Goal: Information Seeking & Learning: Understand process/instructions

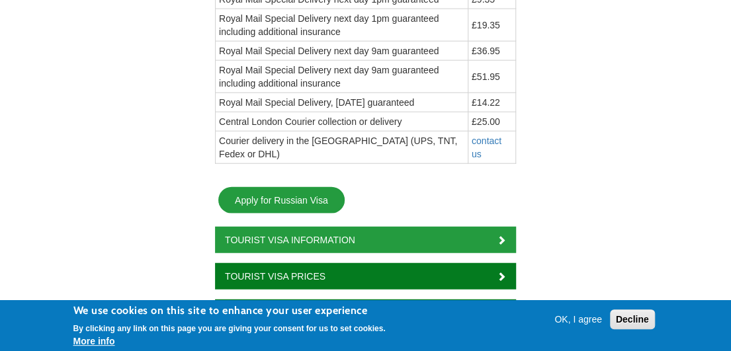
scroll to position [1389, 0]
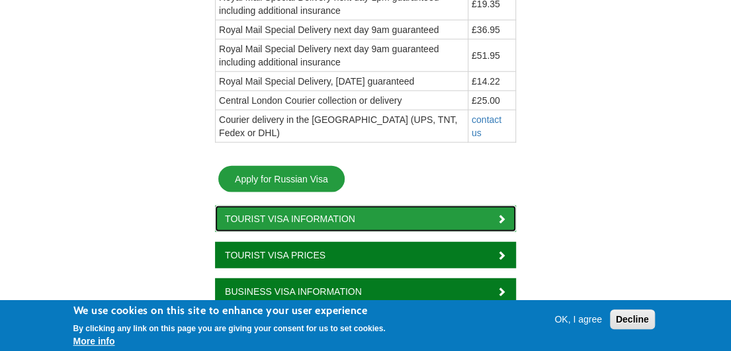
click at [388, 206] on link "Tourist Visa Information" at bounding box center [365, 219] width 301 height 26
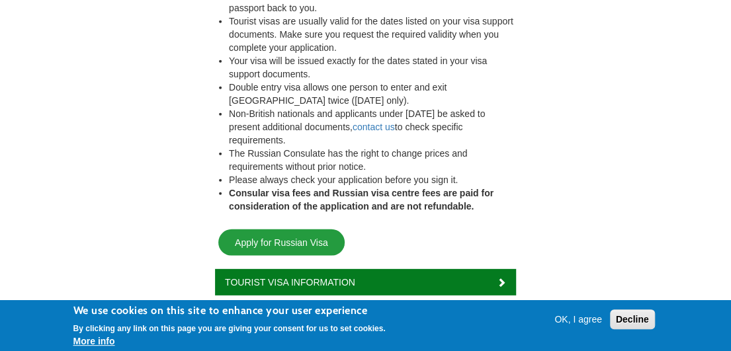
scroll to position [1654, 0]
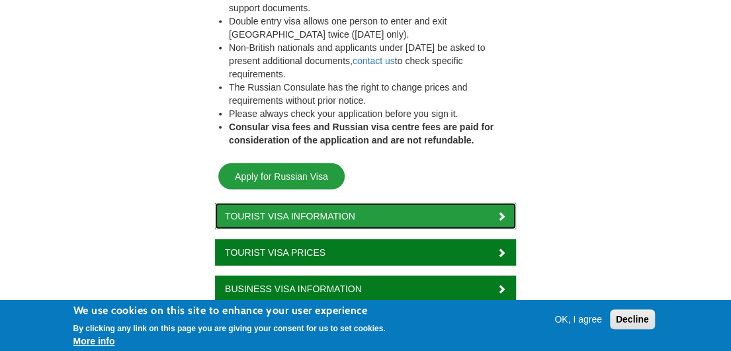
click at [278, 203] on link "Tourist Visa Information" at bounding box center [365, 216] width 301 height 26
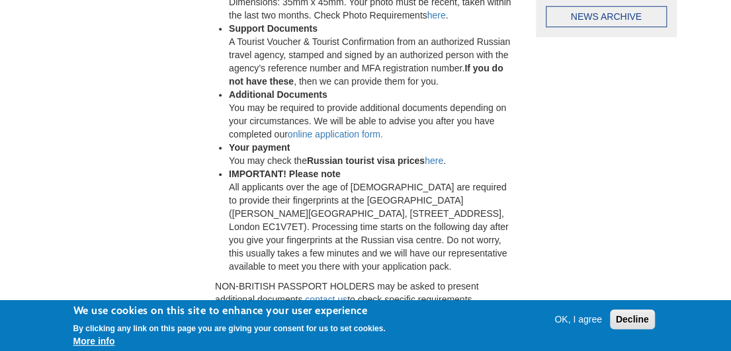
scroll to position [529, 0]
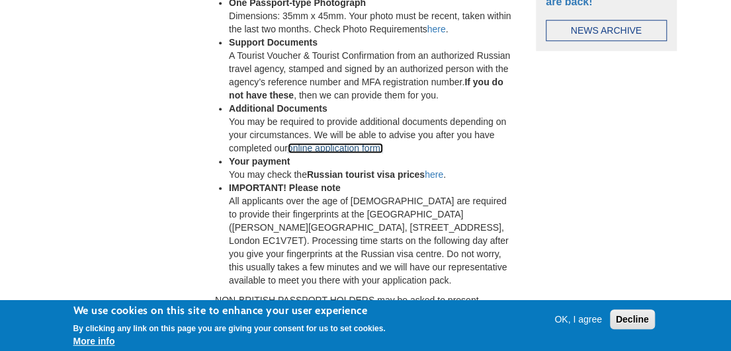
click at [336, 146] on link "online application form." at bounding box center [335, 148] width 95 height 11
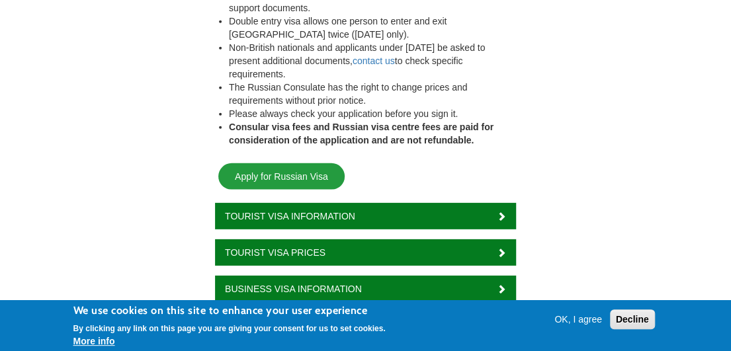
scroll to position [1786, 0]
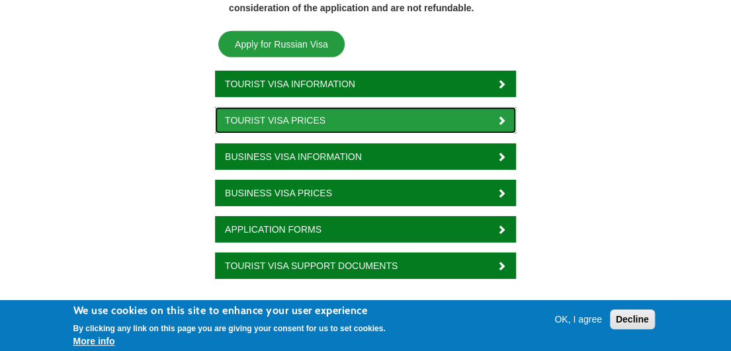
click at [369, 107] on link "Tourist Visa Prices" at bounding box center [365, 120] width 301 height 26
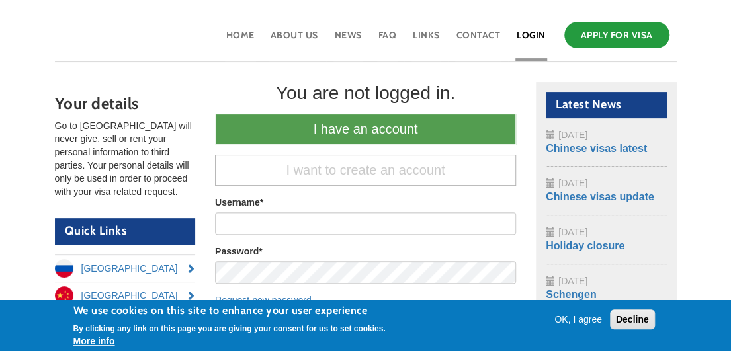
scroll to position [66, 0]
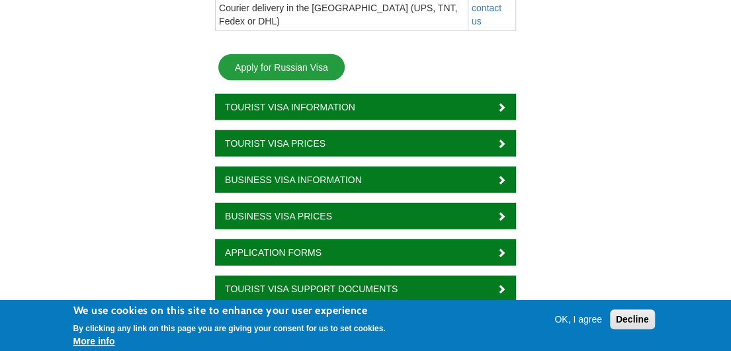
scroll to position [1522, 0]
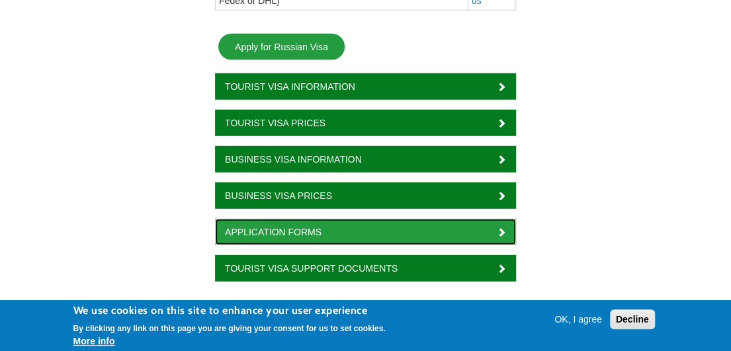
click at [445, 219] on link "Application Forms" at bounding box center [365, 232] width 301 height 26
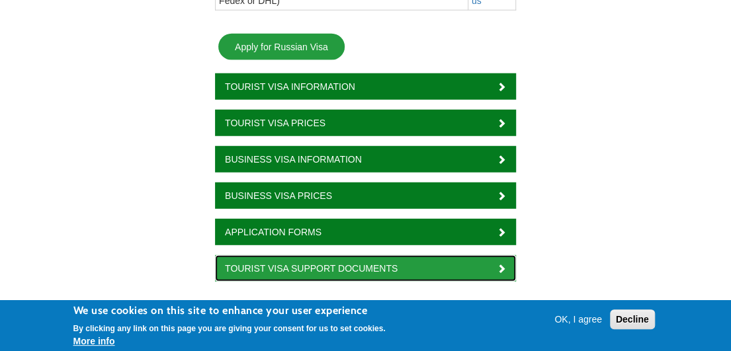
click at [371, 255] on link "Tourist Visa Support Documents" at bounding box center [365, 268] width 301 height 26
